Goal: Task Accomplishment & Management: Book appointment/travel/reservation

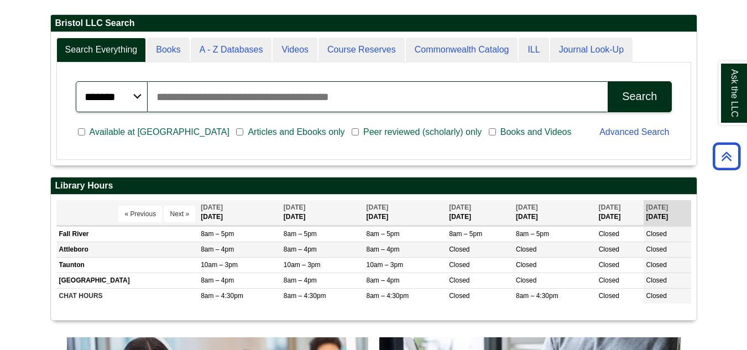
scroll to position [284, 0]
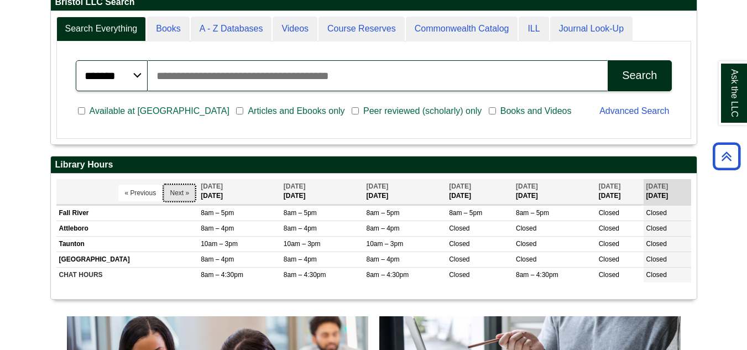
click at [175, 196] on button "Next »" at bounding box center [180, 193] width 32 height 17
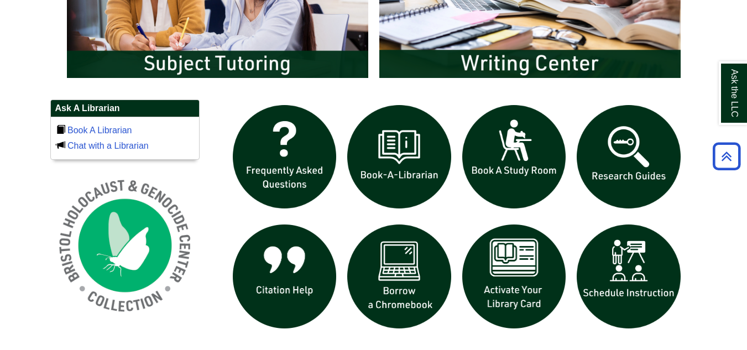
scroll to position [680, 0]
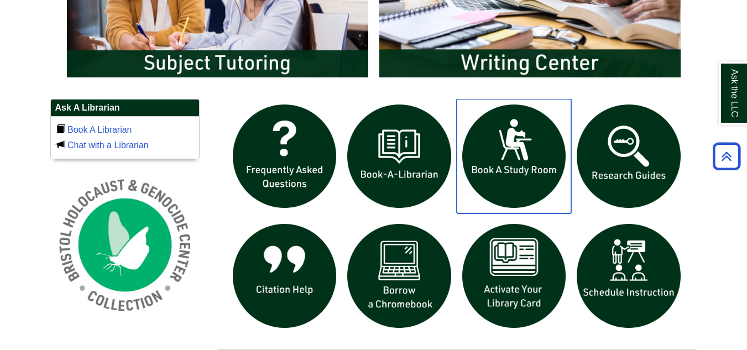
click at [527, 152] on img "slideshow" at bounding box center [513, 156] width 115 height 115
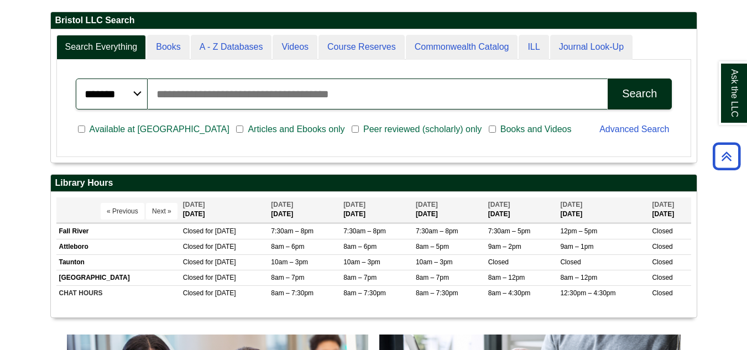
scroll to position [267, 0]
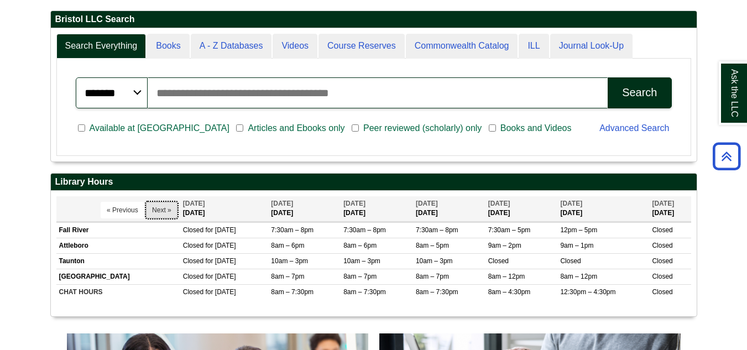
click at [156, 213] on button "Next »" at bounding box center [162, 210] width 32 height 17
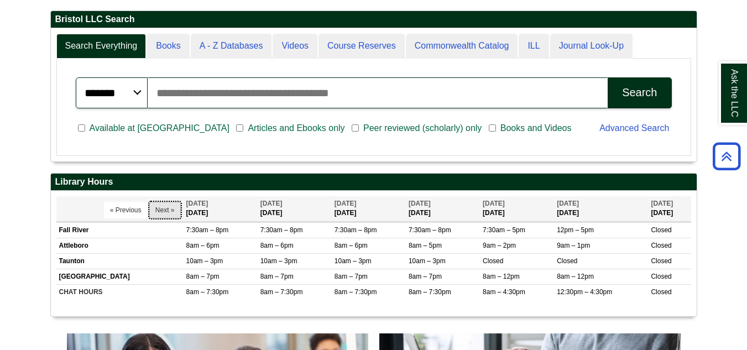
click at [163, 209] on button "Next »" at bounding box center [165, 210] width 32 height 17
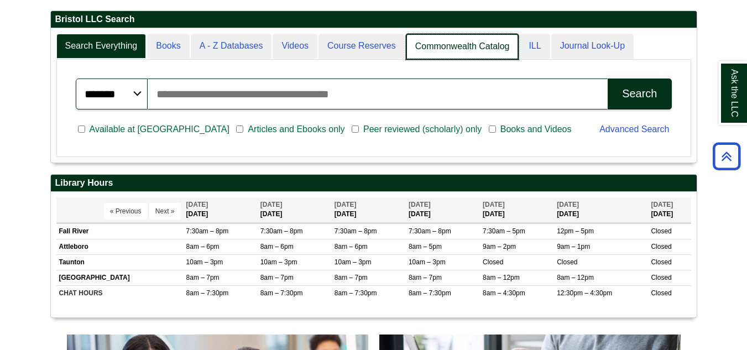
scroll to position [133, 645]
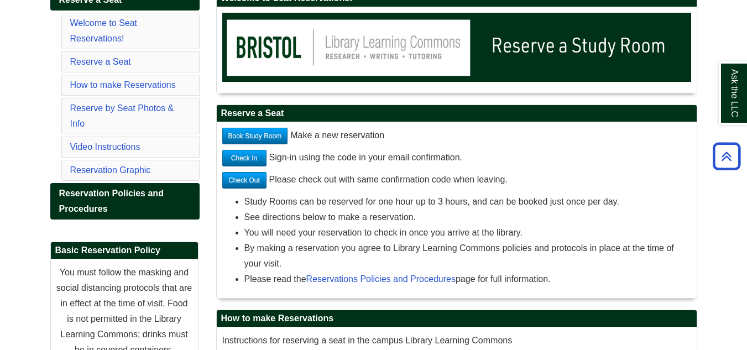
scroll to position [149, 0]
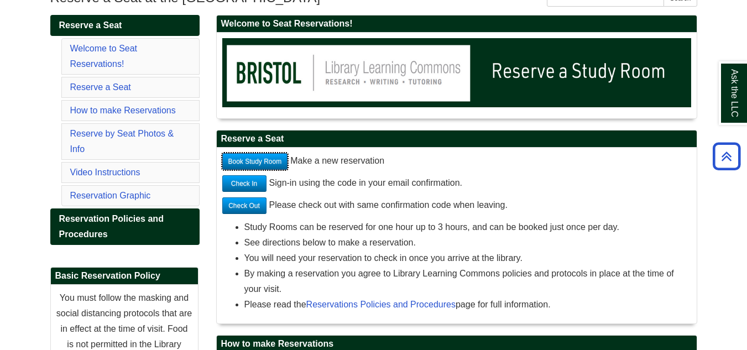
click at [263, 154] on link "Book Study Room" at bounding box center [255, 161] width 66 height 17
click at [266, 161] on link "Book Study Room" at bounding box center [255, 161] width 66 height 17
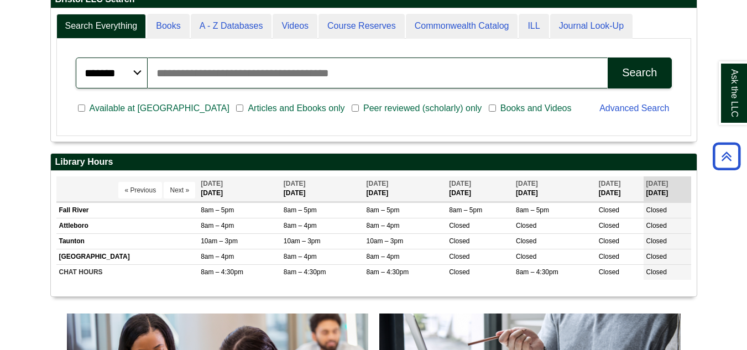
scroll to position [287, 0]
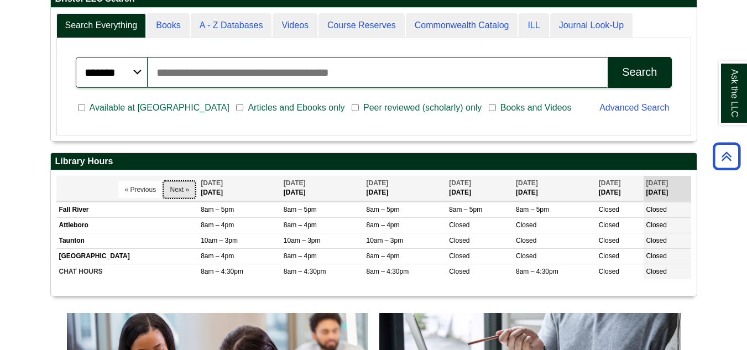
click at [172, 189] on button "Next »" at bounding box center [180, 189] width 32 height 17
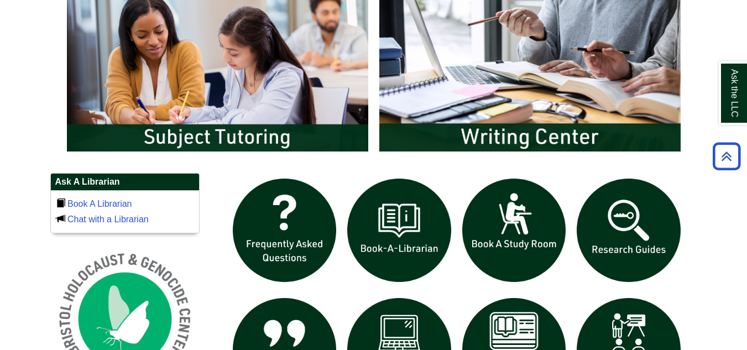
scroll to position [610, 0]
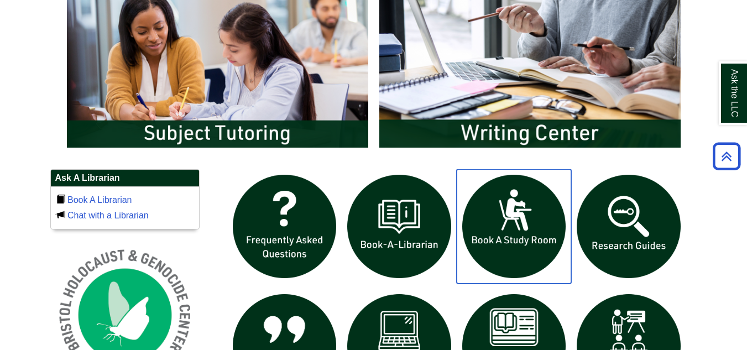
click at [505, 213] on img "slideshow" at bounding box center [513, 226] width 115 height 115
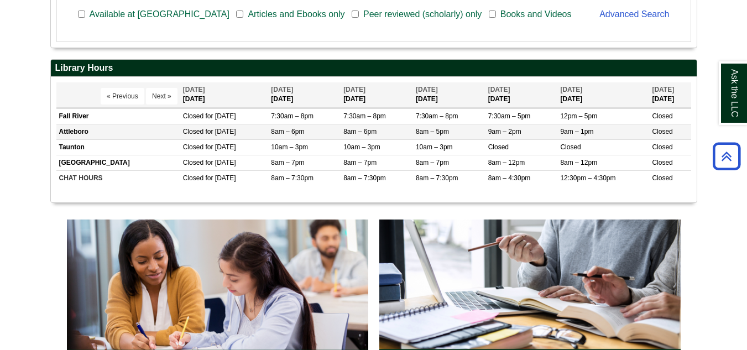
scroll to position [378, 0]
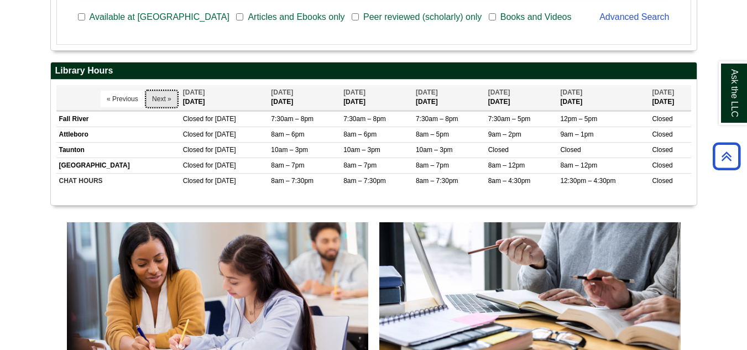
click at [157, 93] on button "Next »" at bounding box center [162, 99] width 32 height 17
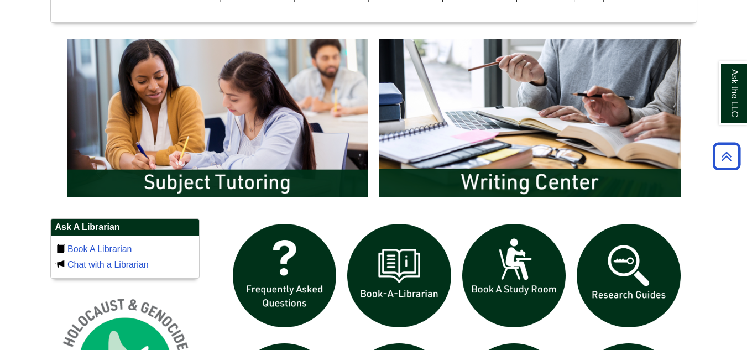
scroll to position [561, 0]
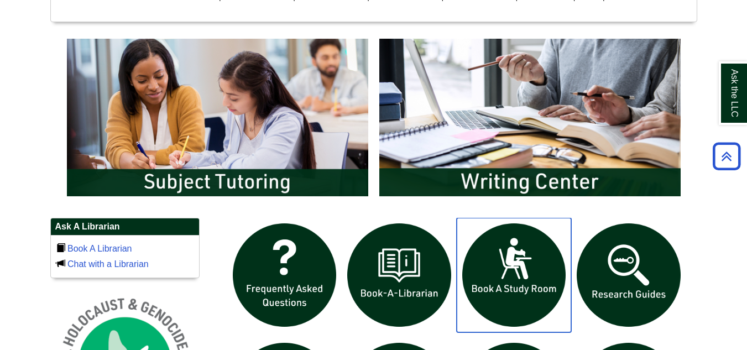
click at [516, 261] on img "slideshow" at bounding box center [513, 275] width 115 height 115
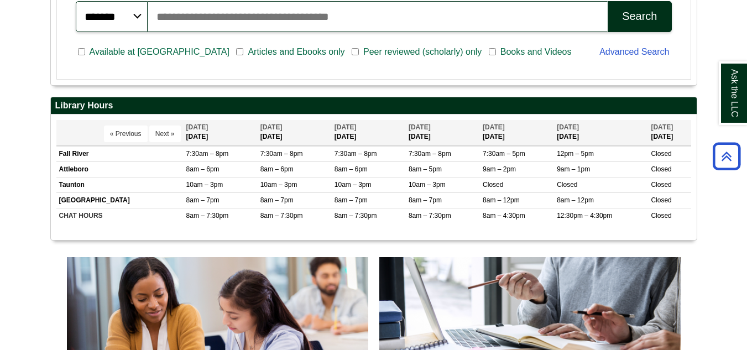
scroll to position [343, 0]
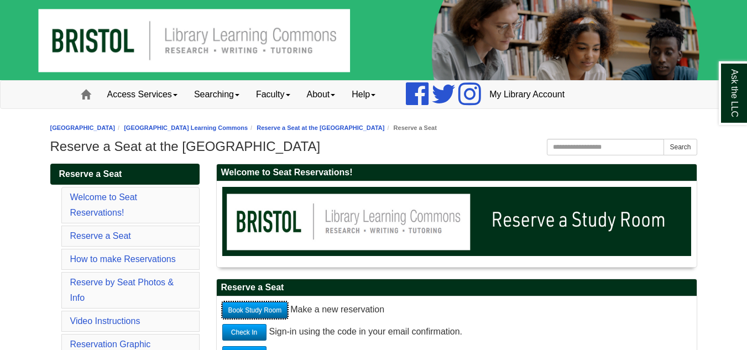
click at [240, 304] on link "Book Study Room" at bounding box center [255, 310] width 66 height 17
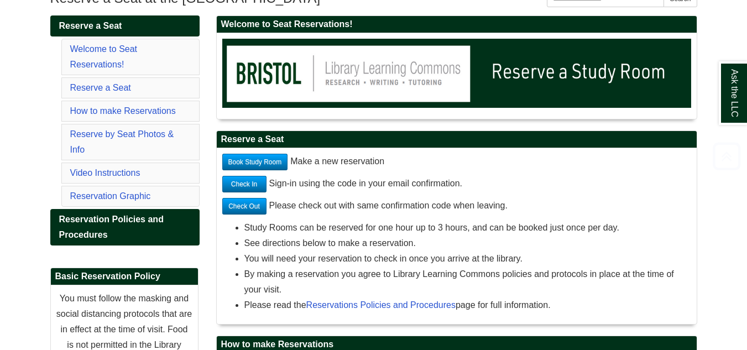
scroll to position [147, 0]
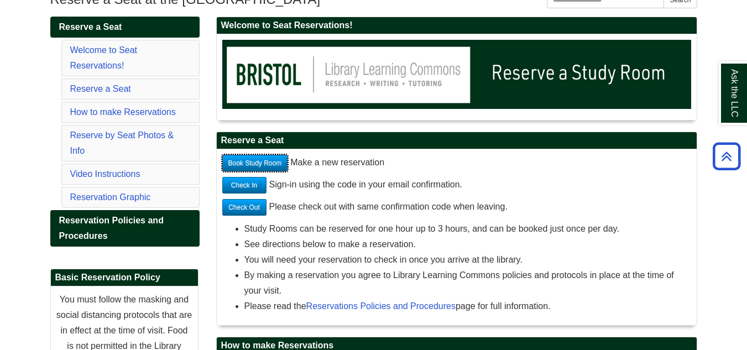
click at [262, 161] on link "Book Study Room" at bounding box center [255, 163] width 66 height 17
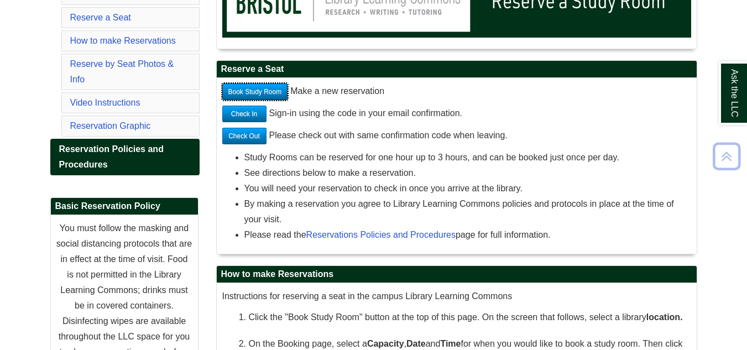
scroll to position [219, 0]
